Goal: Information Seeking & Learning: Learn about a topic

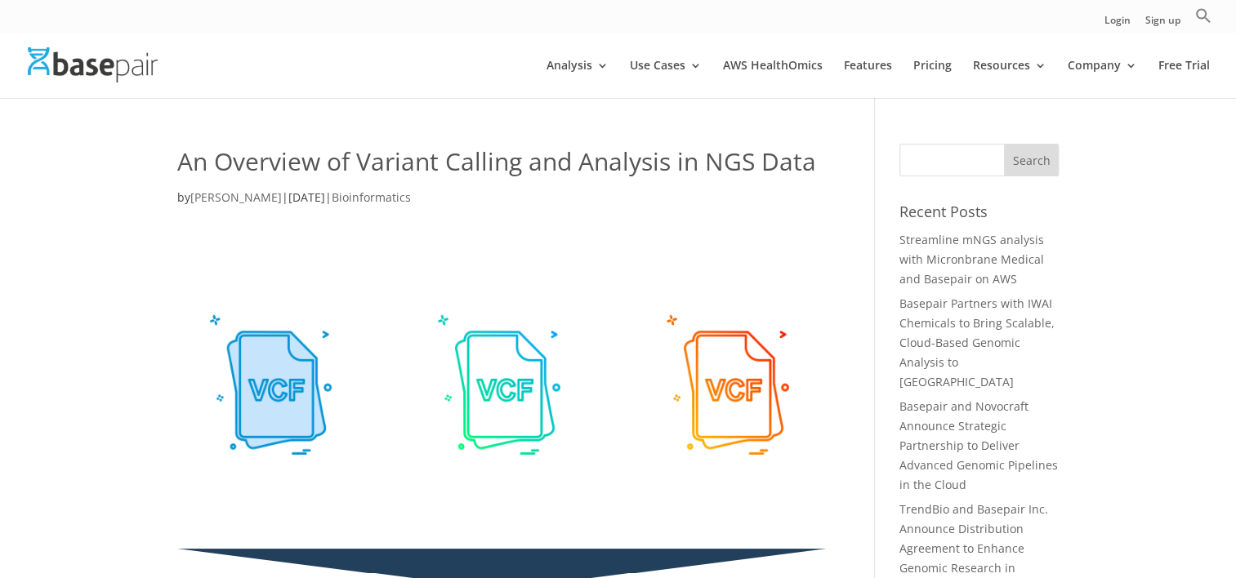
click at [362, 198] on link "Bioinformatics" at bounding box center [371, 198] width 79 height 16
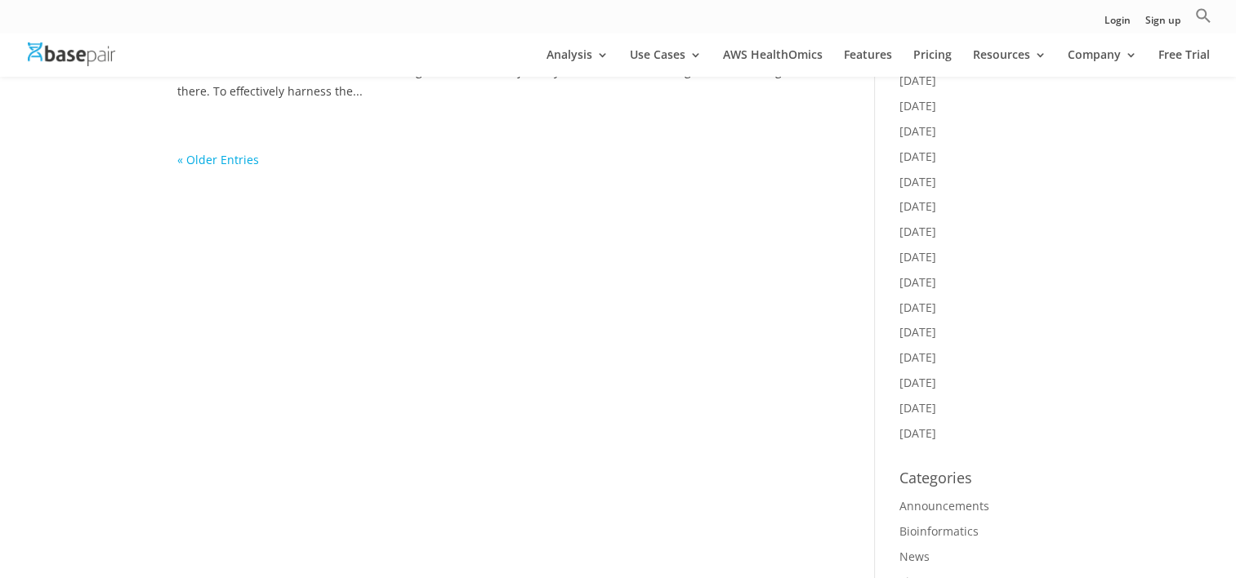
scroll to position [1389, 0]
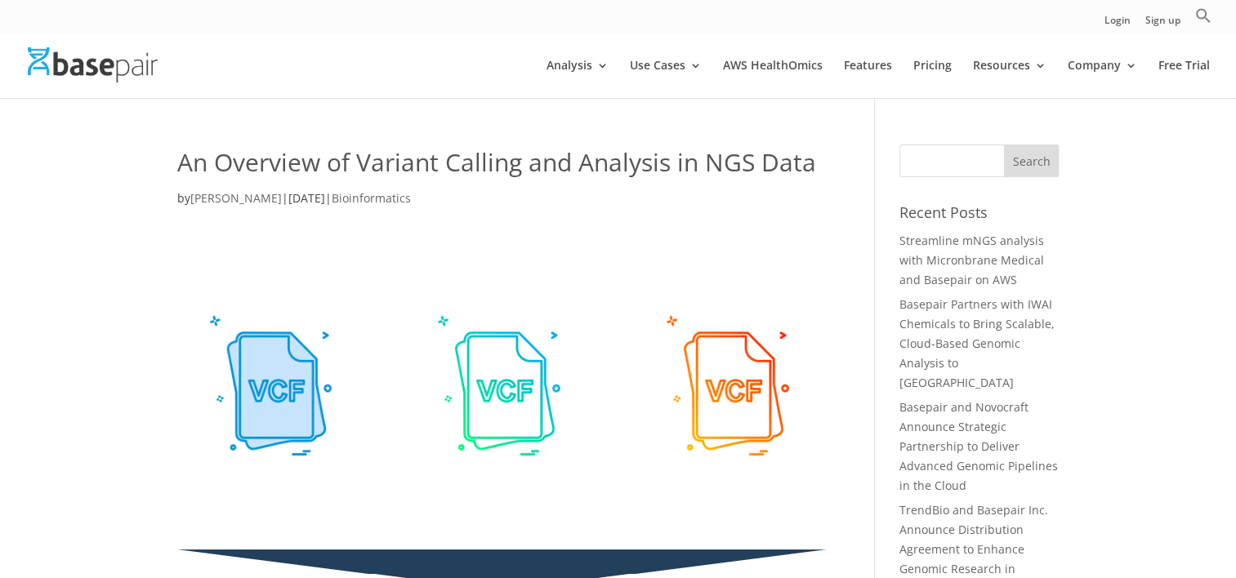
click at [449, 157] on h1 "An Overview of Variant Calling and Analysis in NGS Data" at bounding box center [502, 167] width 650 height 44
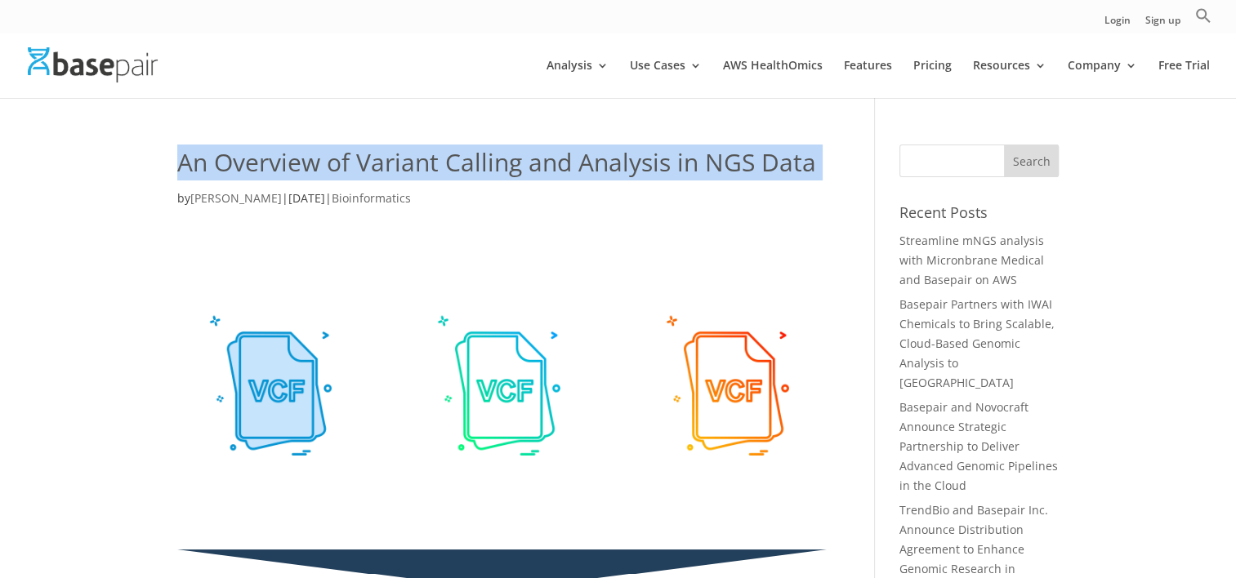
click at [449, 157] on h1 "An Overview of Variant Calling and Analysis in NGS Data" at bounding box center [502, 167] width 650 height 44
copy div "An Overview of Variant Calling and Analysis in NGS Data"
